Goal: Information Seeking & Learning: Learn about a topic

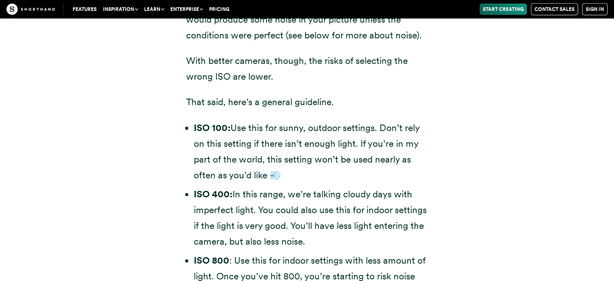
scroll to position [2206, 0]
click at [262, 129] on li "ISO 100: Use this for sunny, outdoor settings. Don’t rely on this setting if th…" at bounding box center [311, 151] width 235 height 63
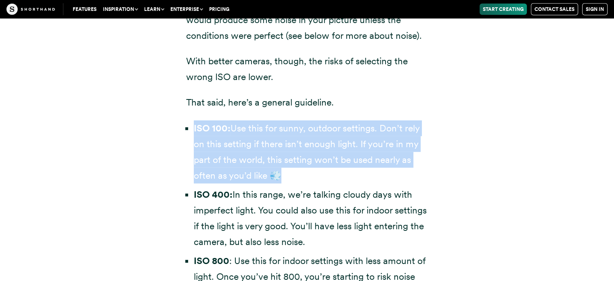
drag, startPoint x: 262, startPoint y: 129, endPoint x: 273, endPoint y: 170, distance: 41.9
click at [273, 170] on li "ISO 100: Use this for sunny, outdoor settings. Don’t rely on this setting if th…" at bounding box center [311, 151] width 235 height 63
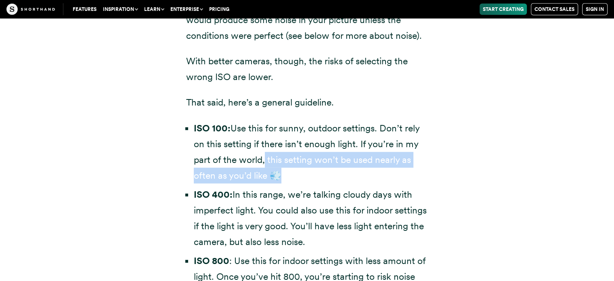
drag, startPoint x: 273, startPoint y: 162, endPoint x: 297, endPoint y: 176, distance: 27.9
click at [297, 176] on li "ISO 100: Use this for sunny, outdoor settings. Don’t rely on this setting if th…" at bounding box center [311, 151] width 235 height 63
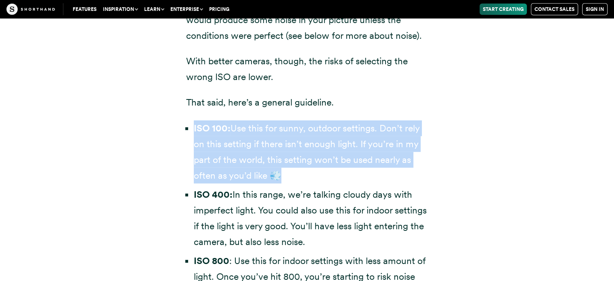
drag, startPoint x: 303, startPoint y: 179, endPoint x: 192, endPoint y: 127, distance: 122.8
click at [192, 127] on ul "ISO 100: Use this for sunny, outdoor settings. Don’t rely on this setting if th…" at bounding box center [307, 227] width 242 height 215
click at [203, 135] on li "ISO 100: Use this for sunny, outdoor settings. Don’t rely on this setting if th…" at bounding box center [311, 151] width 235 height 63
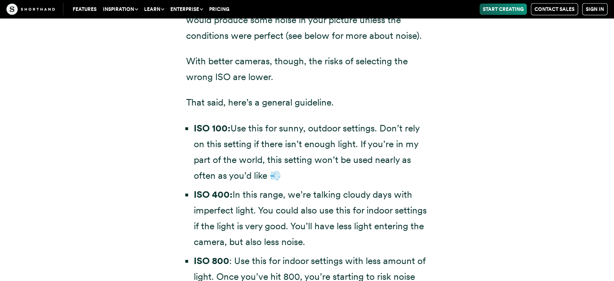
scroll to position [2235, 0]
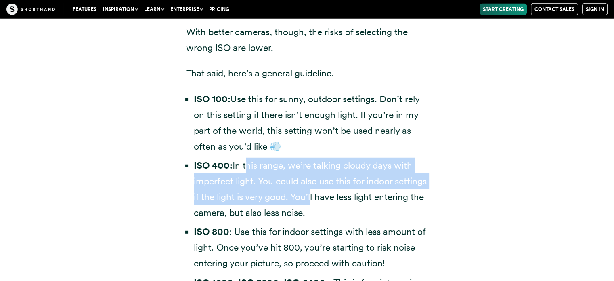
drag, startPoint x: 244, startPoint y: 163, endPoint x: 307, endPoint y: 193, distance: 70.3
click at [307, 193] on li "ISO 400: In this range, we’re talking cloudy days with imperfect light. You cou…" at bounding box center [311, 189] width 235 height 63
drag, startPoint x: 307, startPoint y: 193, endPoint x: 274, endPoint y: 191, distance: 33.2
click at [274, 191] on li "ISO 400: In this range, we’re talking cloudy days with imperfect light. You cou…" at bounding box center [311, 189] width 235 height 63
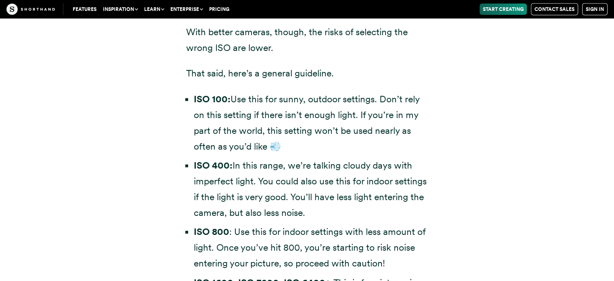
click at [313, 190] on li "ISO 400: In this range, we’re talking cloudy days with imperfect light. You cou…" at bounding box center [311, 189] width 235 height 63
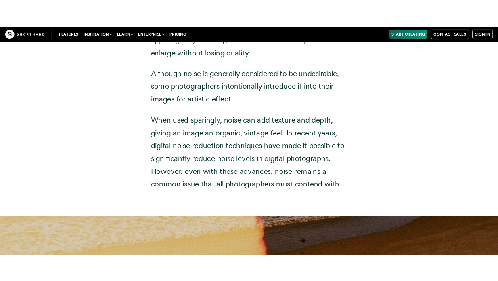
scroll to position [3210, 0]
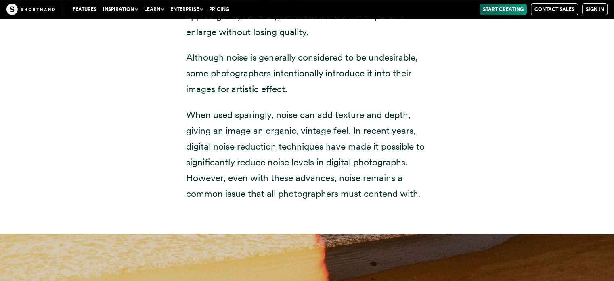
click at [260, 117] on p "When used sparingly, noise can add texture and depth, giving an image an organi…" at bounding box center [307, 154] width 242 height 95
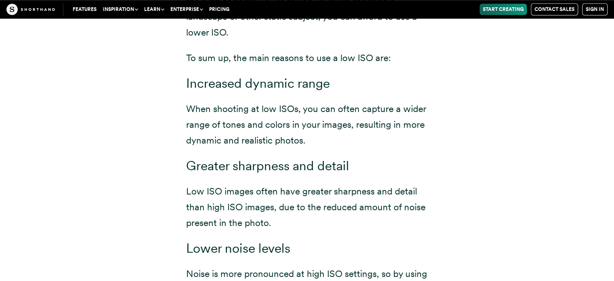
scroll to position [3749, 0]
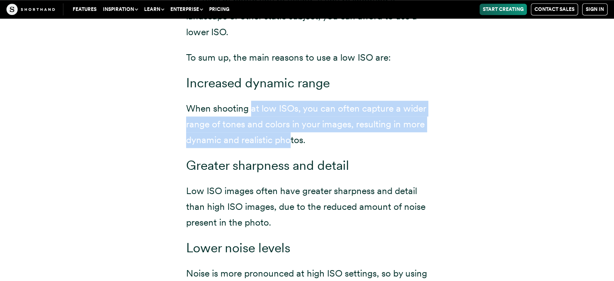
drag, startPoint x: 250, startPoint y: 109, endPoint x: 290, endPoint y: 140, distance: 50.8
click at [290, 140] on p "When shooting at low ISOs, you can often capture a wider range of tones and col…" at bounding box center [307, 124] width 242 height 47
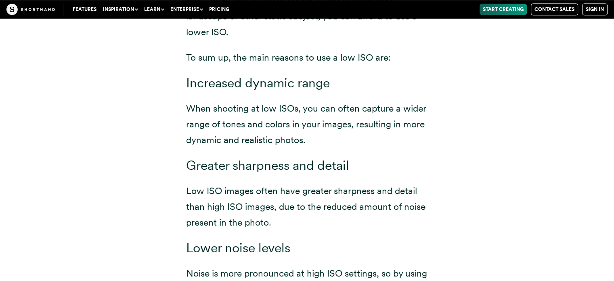
click at [306, 138] on p "When shooting at low ISOs, you can often capture a wider range of tones and col…" at bounding box center [307, 124] width 242 height 47
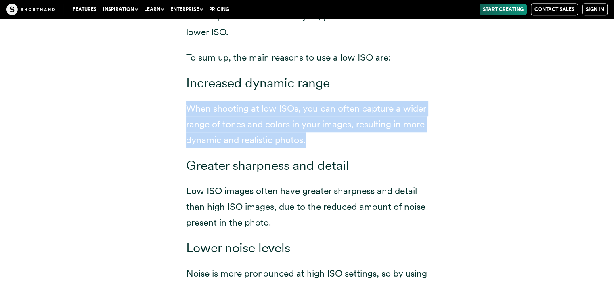
drag, startPoint x: 307, startPoint y: 136, endPoint x: 186, endPoint y: 111, distance: 123.8
click at [186, 111] on p "When shooting at low ISOs, you can often capture a wider range of tones and col…" at bounding box center [307, 124] width 242 height 47
drag, startPoint x: 178, startPoint y: 110, endPoint x: 297, endPoint y: 135, distance: 121.7
click at [297, 135] on div "When you are taking pictures in good lighting conditions, you should use low IS…" at bounding box center [307, 89] width 275 height 510
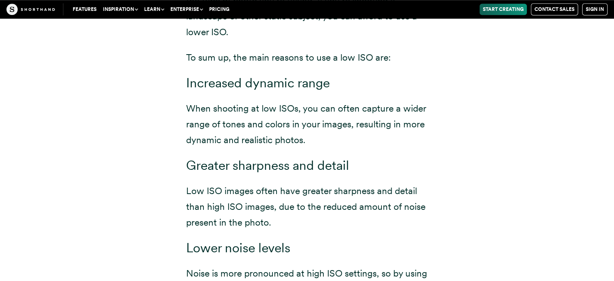
click at [312, 138] on p "When shooting at low ISOs, you can often capture a wider range of tones and col…" at bounding box center [307, 124] width 242 height 47
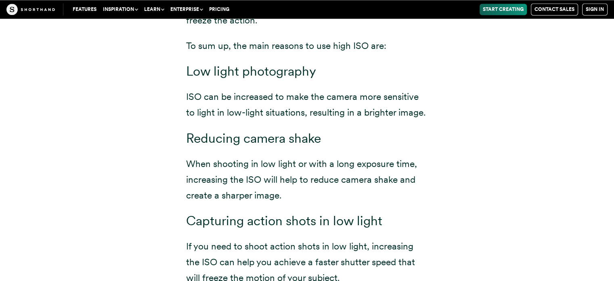
scroll to position [4497, 0]
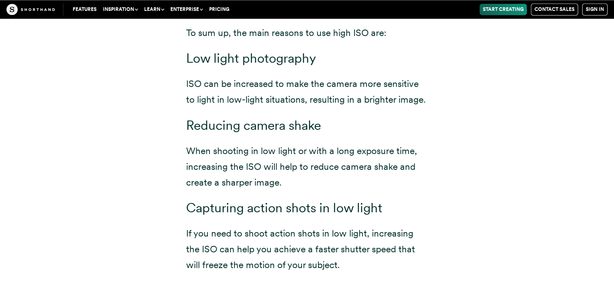
click at [281, 124] on h3 "Reducing camera shake" at bounding box center [307, 125] width 242 height 16
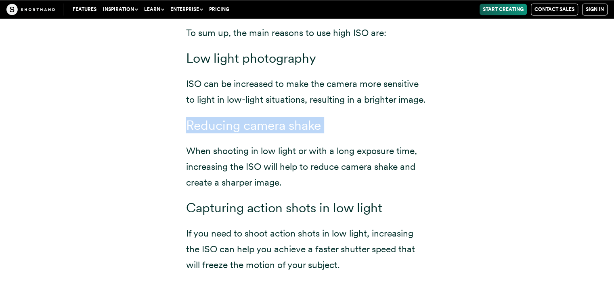
click at [281, 124] on h3 "Reducing camera shake" at bounding box center [307, 125] width 242 height 16
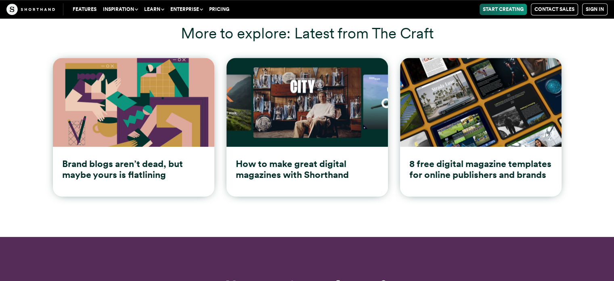
scroll to position [6667, 0]
